Goal: Information Seeking & Learning: Learn about a topic

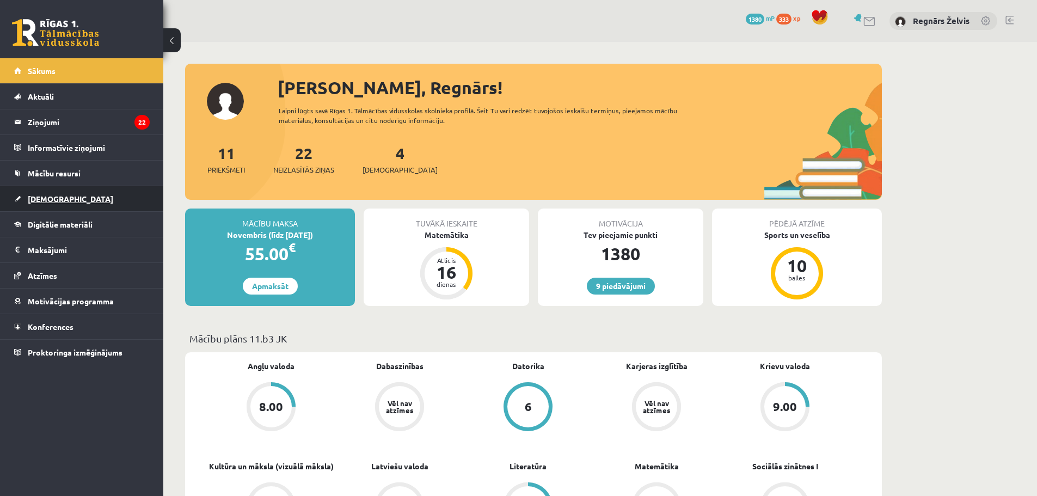
click at [56, 191] on link "[DEMOGRAPHIC_DATA]" at bounding box center [82, 198] width 136 height 25
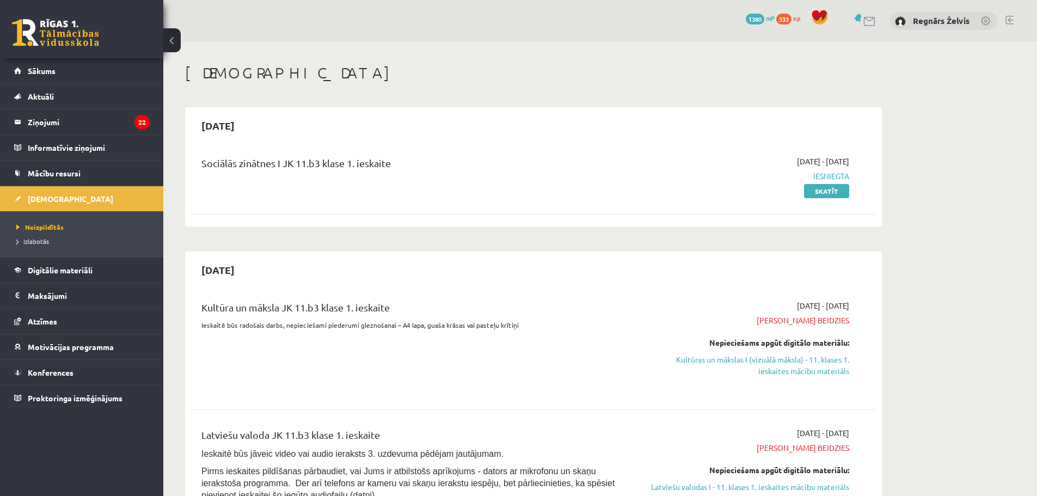
click at [812, 320] on span "[PERSON_NAME] beidzies" at bounding box center [746, 320] width 205 height 11
click at [811, 320] on span "[PERSON_NAME] beidzies" at bounding box center [746, 320] width 205 height 11
click at [835, 318] on span "[PERSON_NAME] beidzies" at bounding box center [746, 320] width 205 height 11
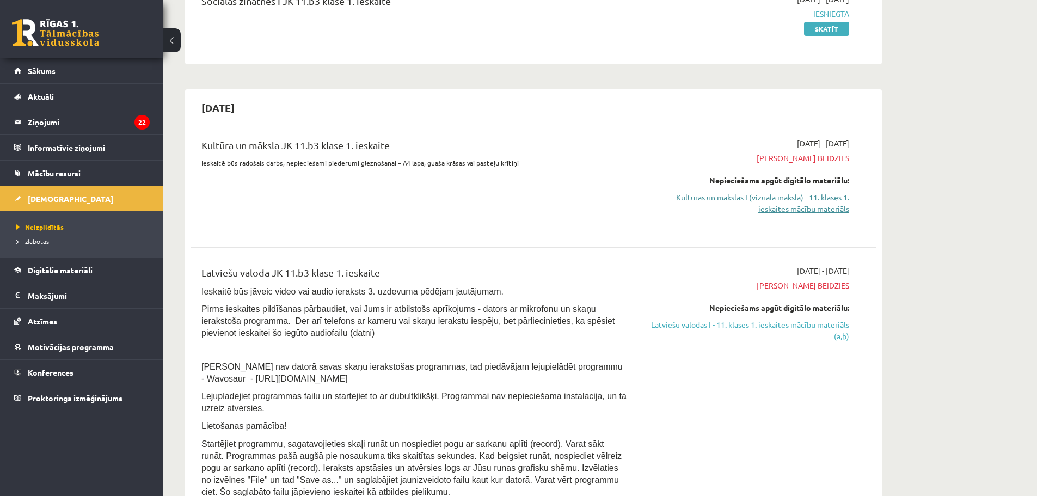
scroll to position [163, 0]
drag, startPoint x: 682, startPoint y: 263, endPoint x: 665, endPoint y: 277, distance: 22.4
drag, startPoint x: 665, startPoint y: 277, endPoint x: 715, endPoint y: 189, distance: 101.4
drag, startPoint x: 726, startPoint y: 198, endPoint x: 566, endPoint y: 39, distance: 225.5
click at [726, 198] on link "Kultūras un mākslas I (vizuālā māksla) - 11. klases 1. ieskaites mācību materiā…" at bounding box center [746, 202] width 205 height 23
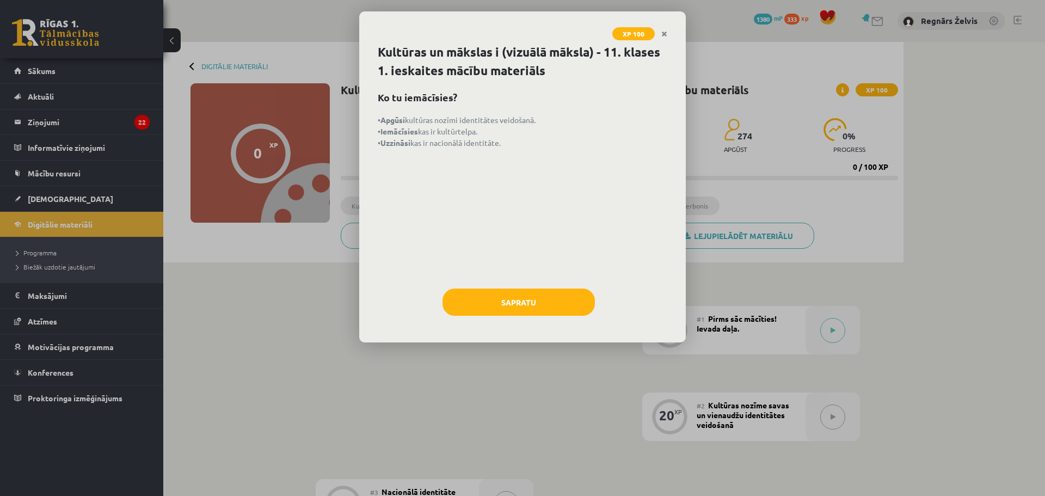
drag, startPoint x: 552, startPoint y: 65, endPoint x: 640, endPoint y: 191, distance: 153.6
click at [545, 296] on button "Sapratu" at bounding box center [519, 301] width 152 height 27
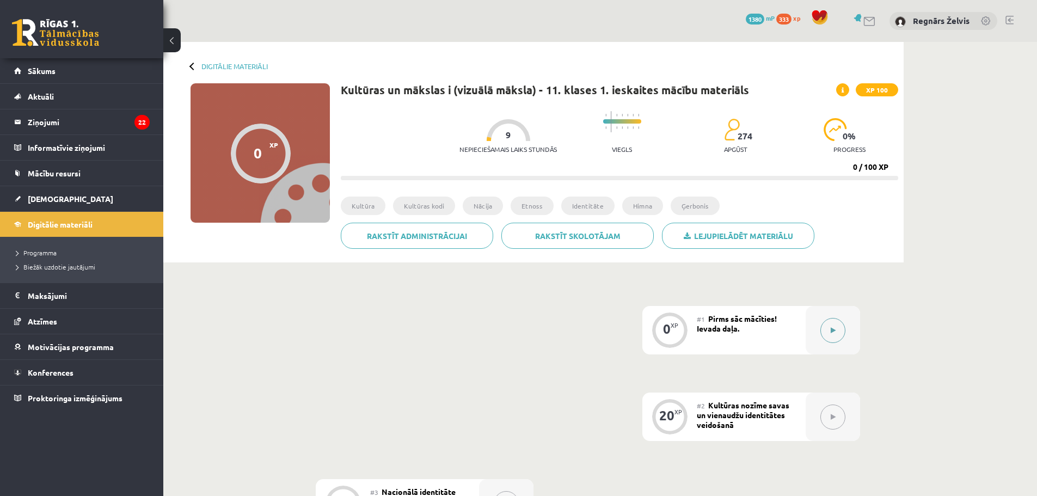
click at [837, 331] on button at bounding box center [832, 330] width 25 height 25
